Goal: Task Accomplishment & Management: Complete application form

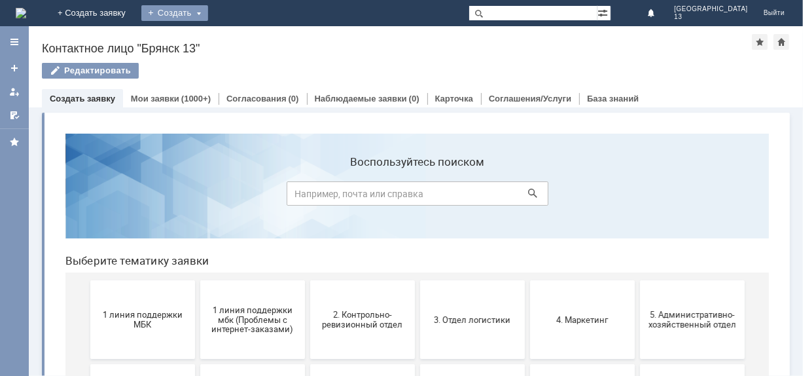
click at [208, 18] on div "Создать" at bounding box center [174, 13] width 67 height 16
click at [244, 44] on link "Заявка" at bounding box center [193, 39] width 99 height 16
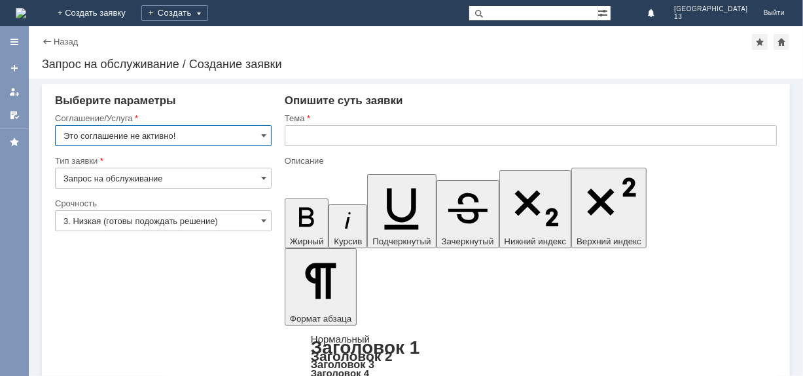
click at [268, 136] on input "Это соглашение не активно!" at bounding box center [163, 135] width 217 height 21
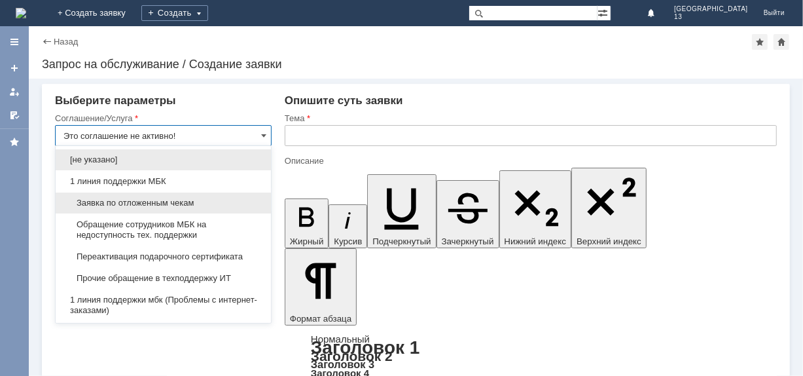
click at [139, 208] on div "Заявка по отложенным чекам" at bounding box center [163, 202] width 215 height 21
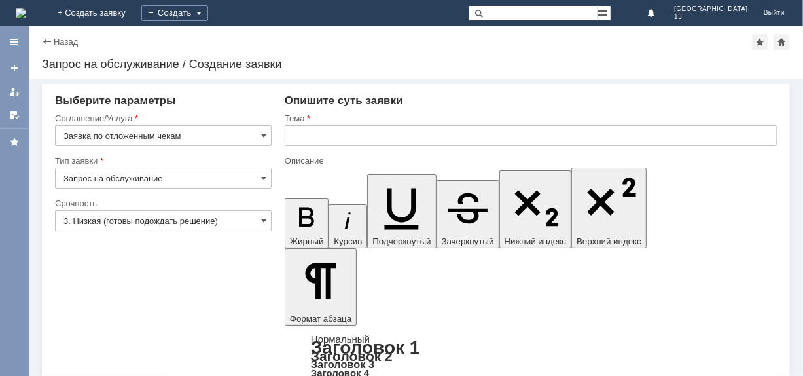
type input "Заявка по отложенным чекам"
click at [317, 139] on input "text" at bounding box center [531, 135] width 492 height 21
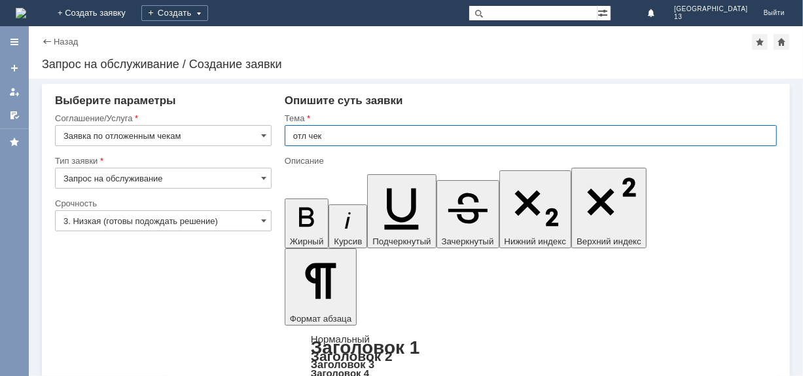
type input "отл чек"
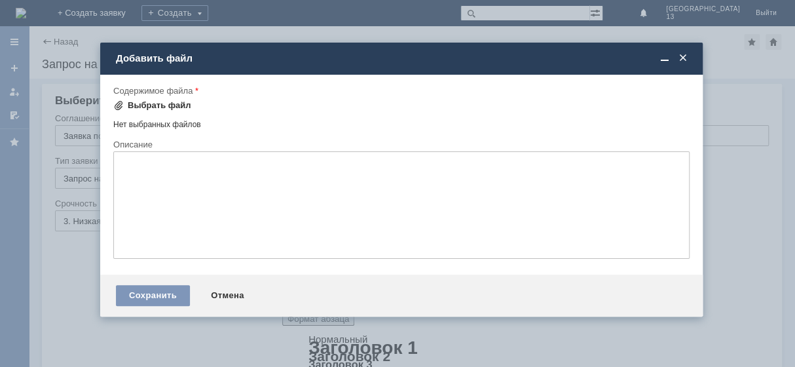
click at [128, 103] on div "Выбрать файл" at bounding box center [159, 105] width 63 height 10
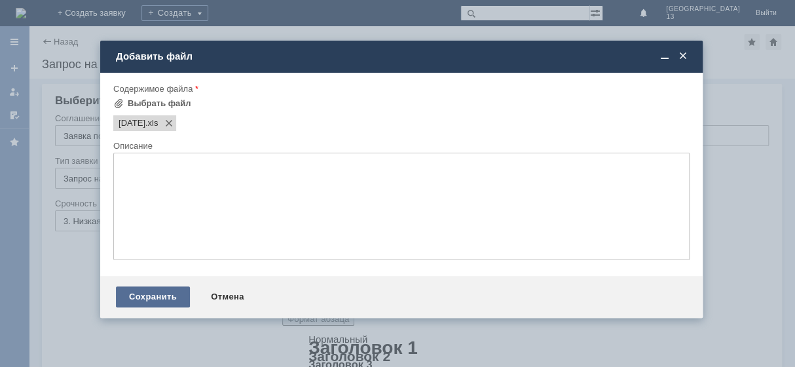
click at [157, 303] on div "Сохранить" at bounding box center [153, 296] width 74 height 21
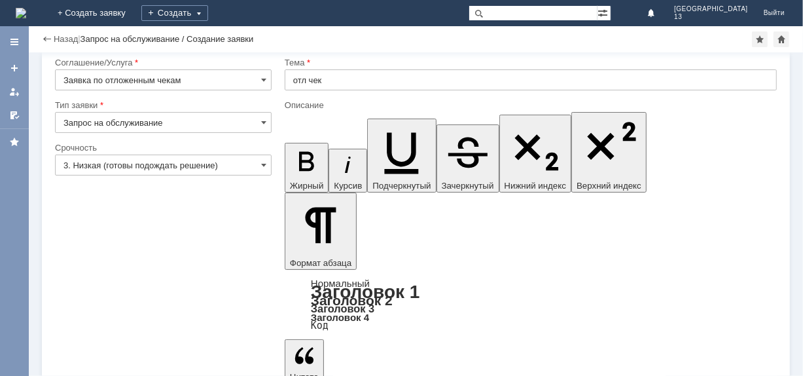
scroll to position [29, 0]
